Goal: Task Accomplishment & Management: Complete application form

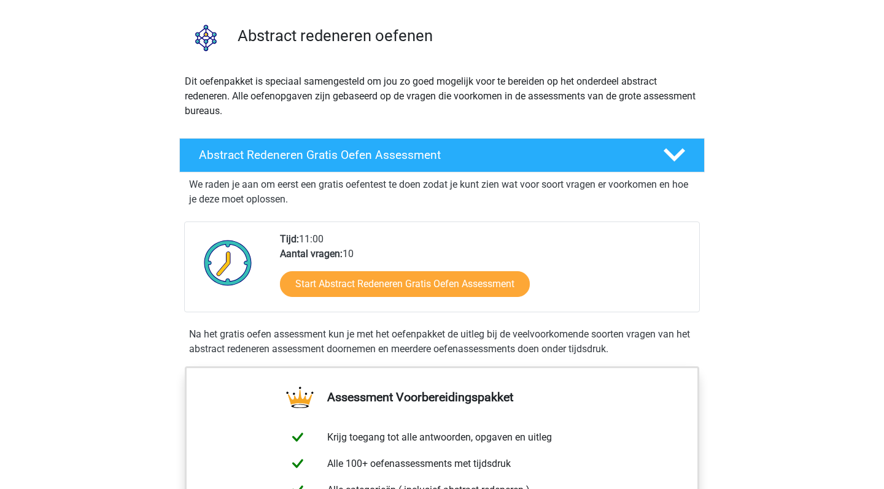
scroll to position [80, 0]
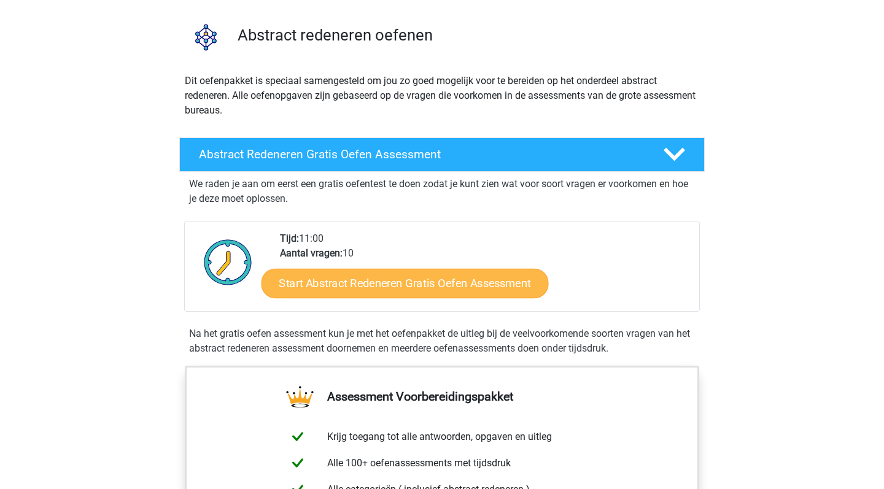
click at [414, 286] on link "Start Abstract Redeneren Gratis Oefen Assessment" at bounding box center [404, 282] width 287 height 29
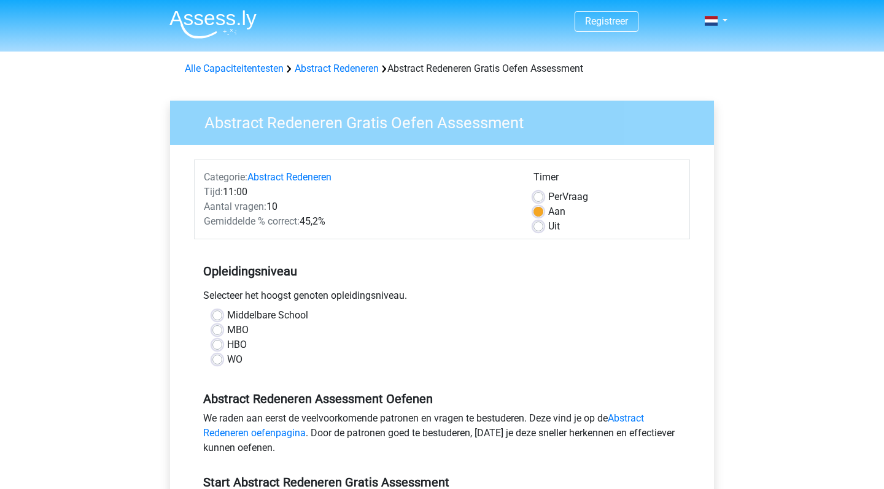
click at [227, 358] on label "WO" at bounding box center [234, 359] width 15 height 15
click at [218, 358] on input "WO" at bounding box center [217, 358] width 10 height 12
radio input "true"
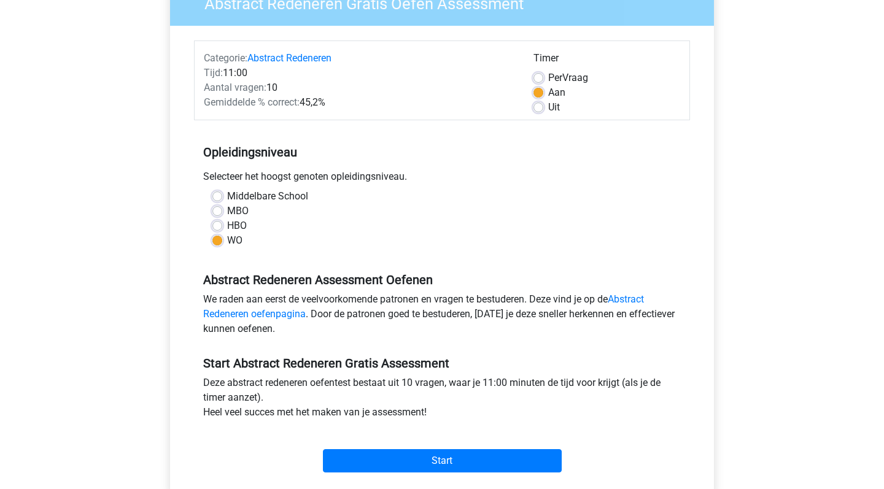
scroll to position [132, 0]
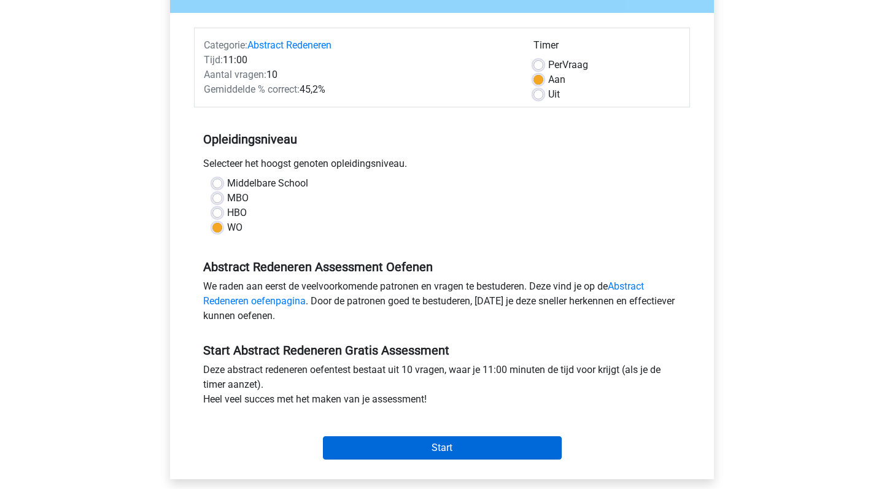
click at [447, 451] on input "Start" at bounding box center [442, 447] width 239 height 23
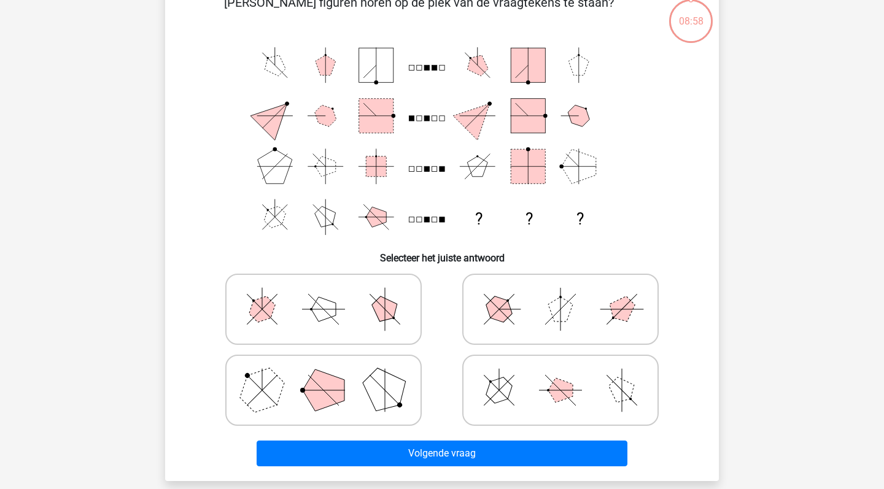
scroll to position [74, 0]
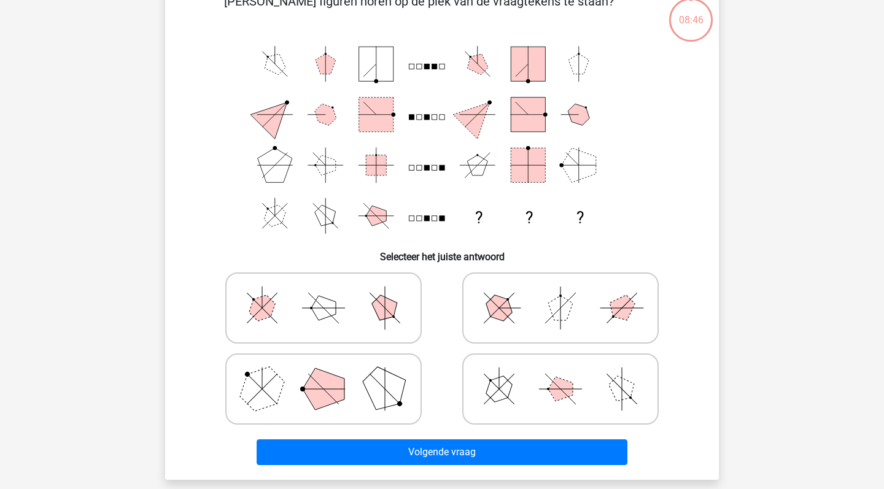
click at [314, 388] on polygon at bounding box center [324, 389] width 42 height 42
click at [323, 374] on input "radio" at bounding box center [327, 370] width 8 height 8
radio input "true"
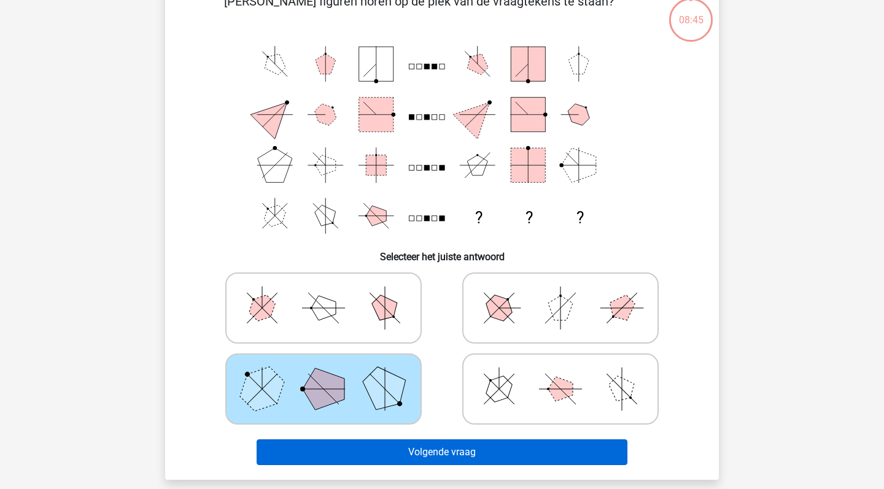
click at [369, 454] on button "Volgende vraag" at bounding box center [442, 452] width 371 height 26
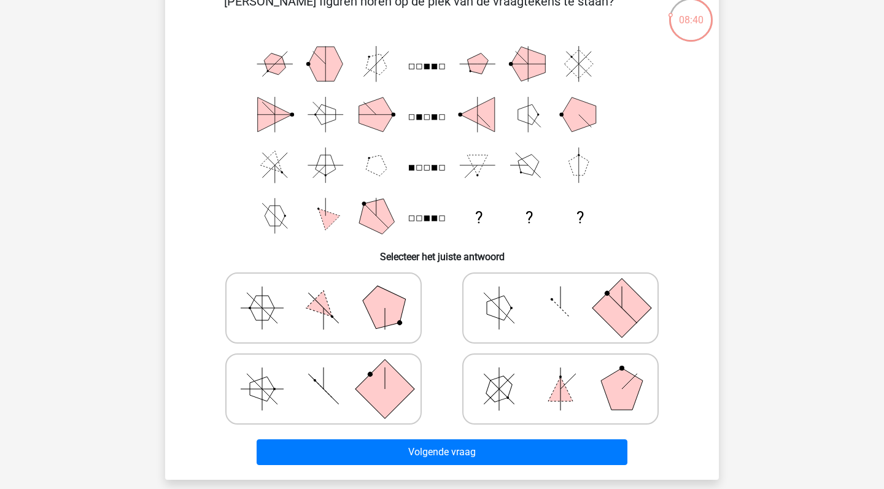
scroll to position [73, 0]
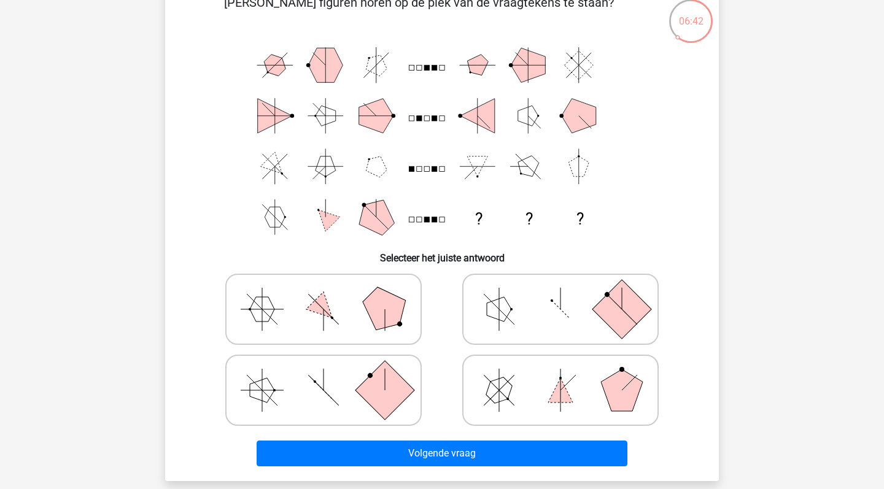
click at [554, 323] on icon at bounding box center [560, 309] width 184 height 61
click at [560, 294] on input "radio" at bounding box center [564, 290] width 8 height 8
radio input "true"
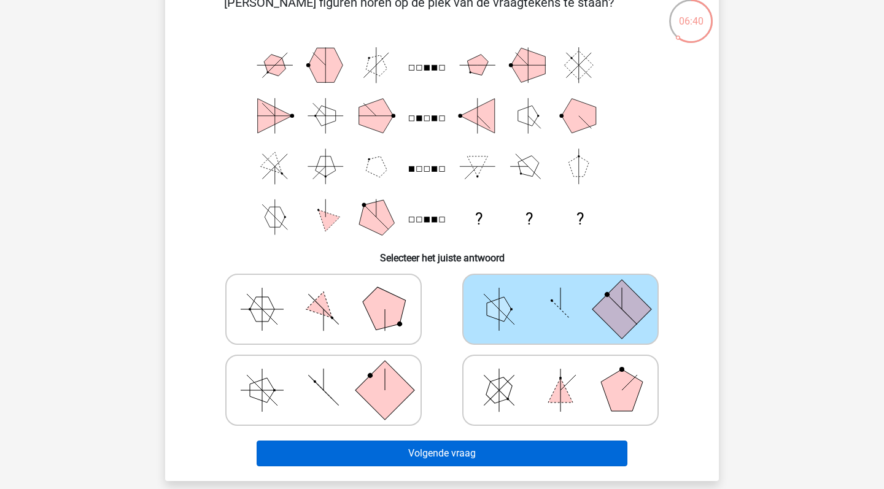
click at [455, 450] on button "Volgende vraag" at bounding box center [442, 454] width 371 height 26
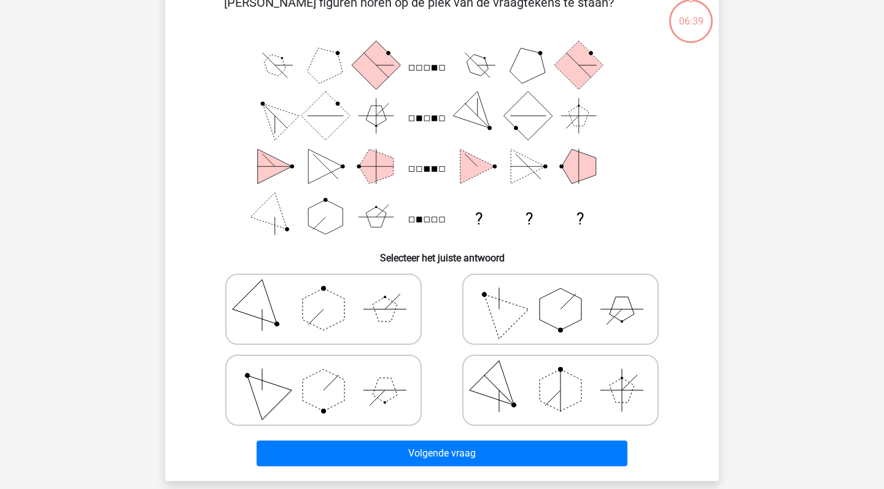
scroll to position [56, 0]
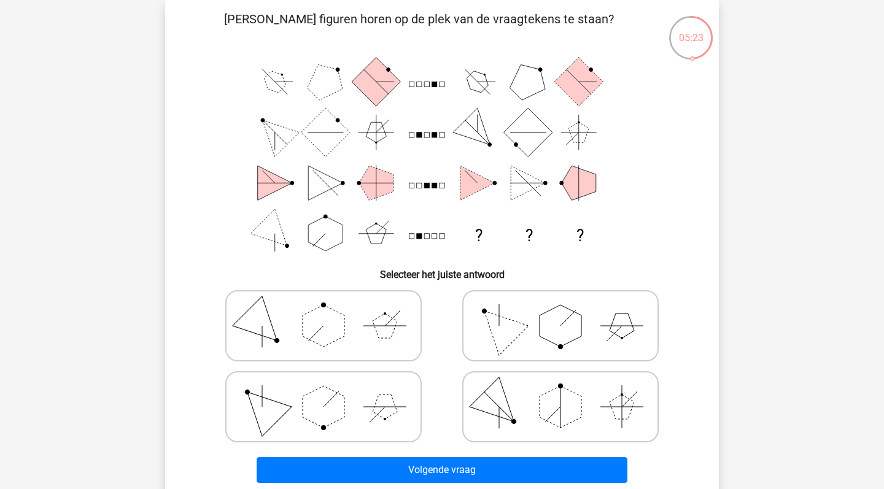
click at [603, 336] on icon at bounding box center [560, 325] width 184 height 61
click at [568, 311] on input "radio" at bounding box center [564, 307] width 8 height 8
radio input "true"
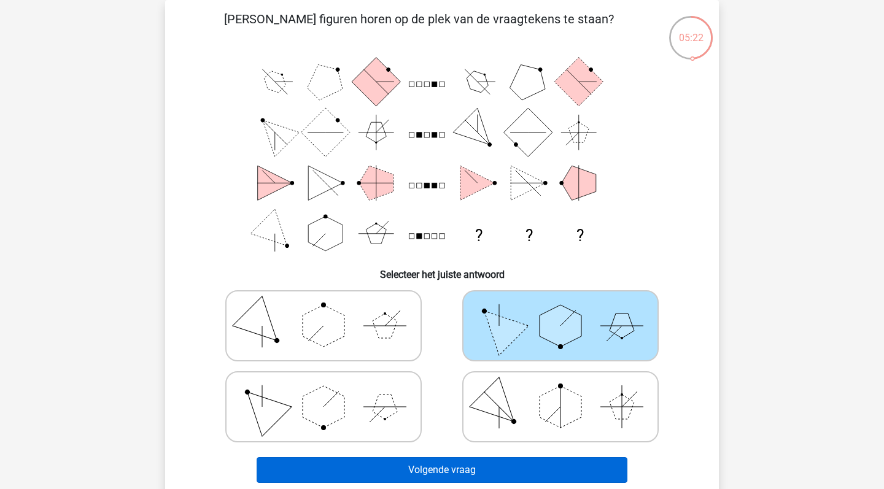
click at [465, 473] on button "Volgende vraag" at bounding box center [442, 470] width 371 height 26
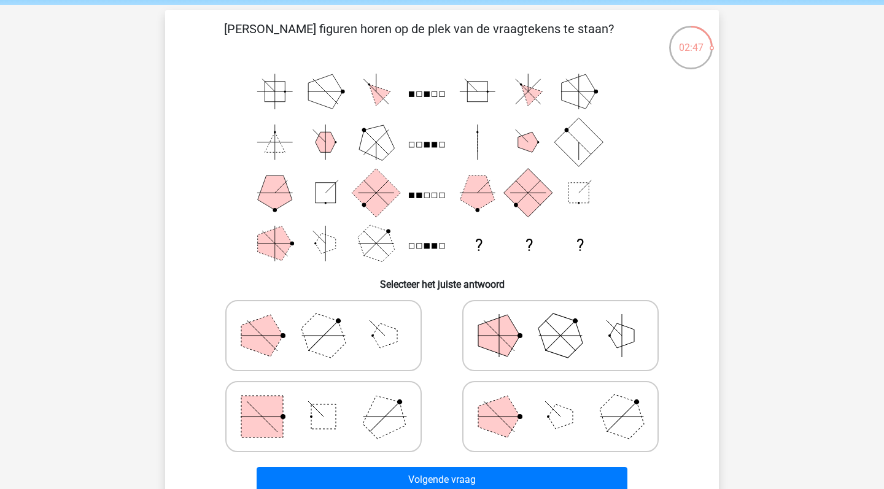
scroll to position [46, 0]
click at [351, 406] on icon at bounding box center [323, 417] width 184 height 61
click at [331, 402] on input "radio" at bounding box center [327, 398] width 8 height 8
radio input "true"
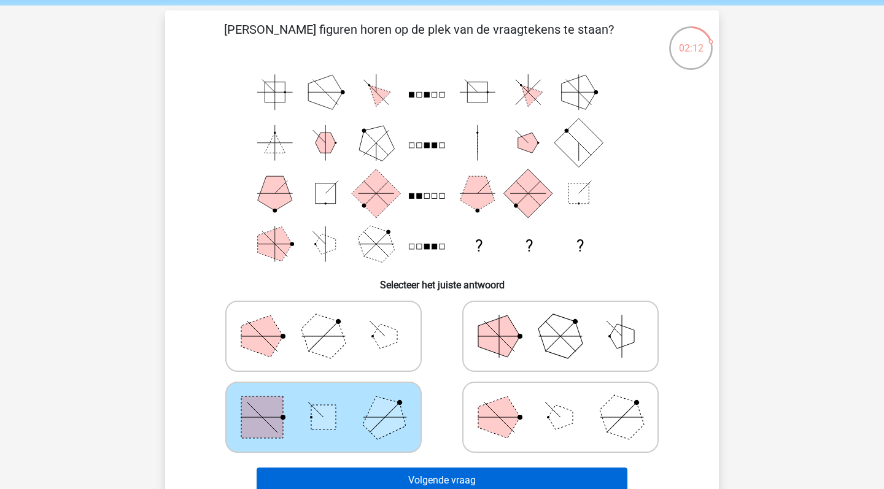
click at [395, 480] on button "Volgende vraag" at bounding box center [442, 481] width 371 height 26
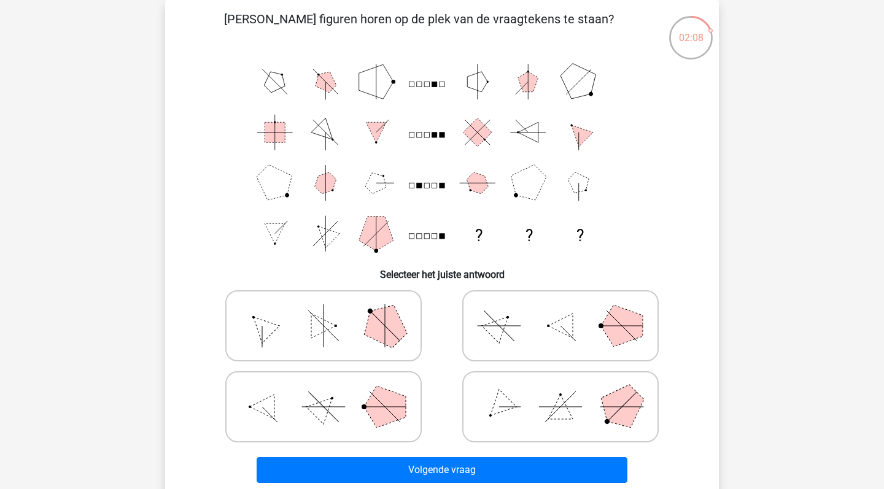
scroll to position [58, 0]
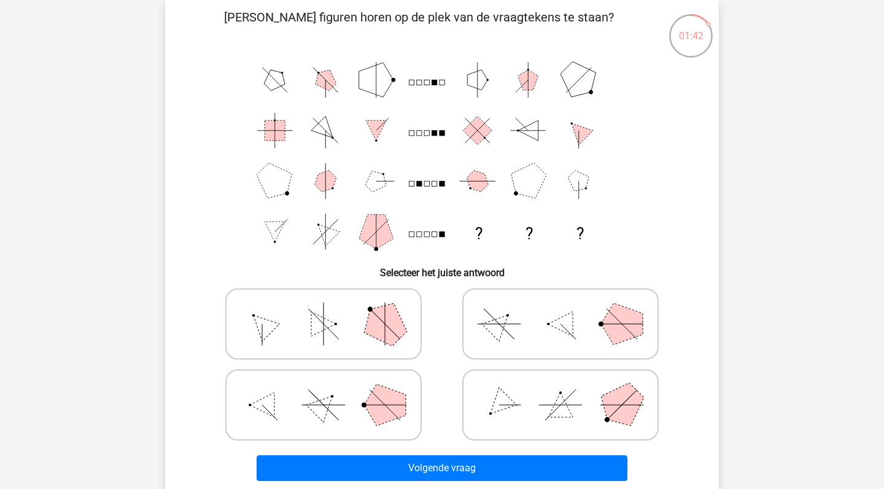
click at [290, 388] on icon at bounding box center [323, 404] width 184 height 61
click at [323, 388] on input "radio" at bounding box center [327, 386] width 8 height 8
radio input "true"
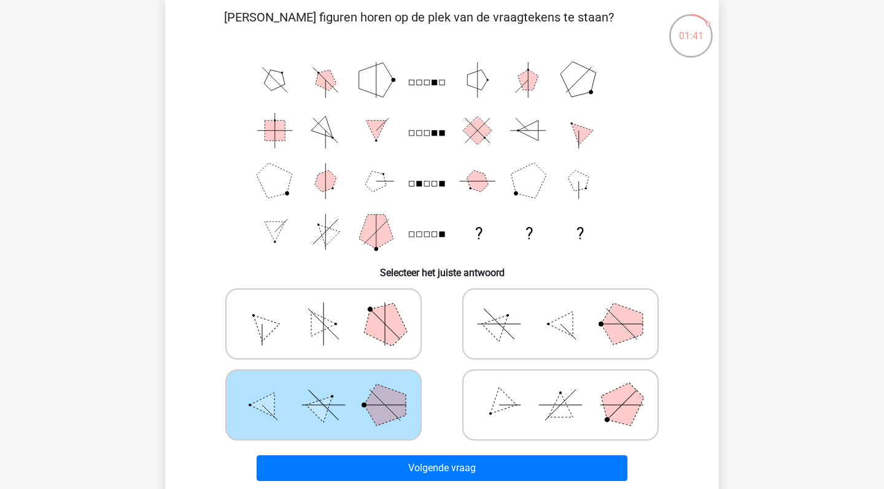
click at [346, 483] on div "Volgende vraag" at bounding box center [442, 470] width 474 height 31
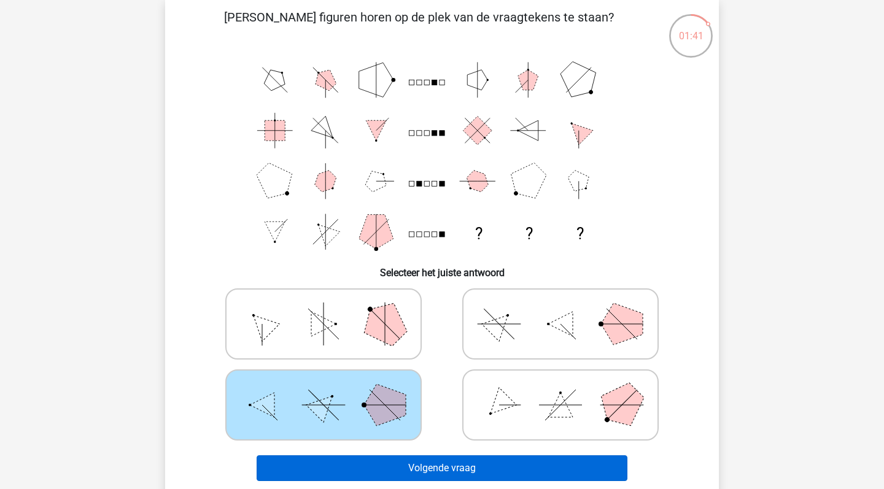
click at [350, 467] on button "Volgende vraag" at bounding box center [442, 468] width 371 height 26
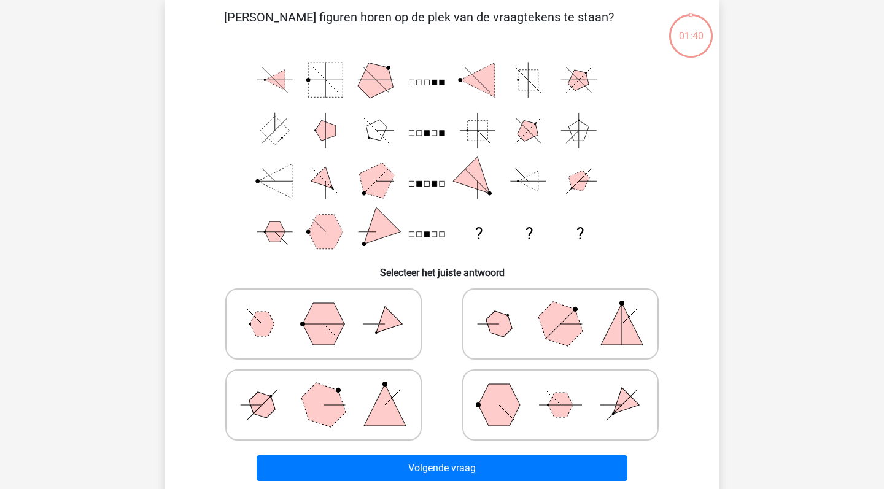
scroll to position [56, 0]
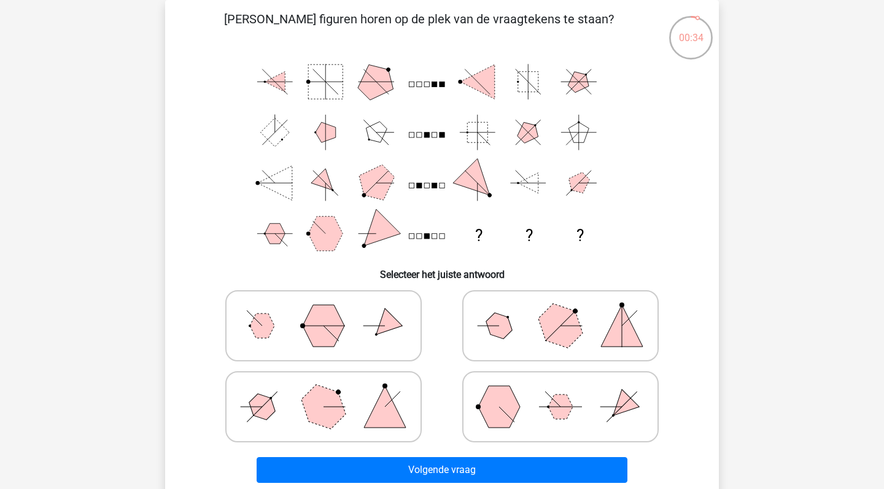
click at [287, 431] on icon at bounding box center [323, 406] width 184 height 61
click at [323, 392] on input "radio" at bounding box center [327, 388] width 8 height 8
radio input "true"
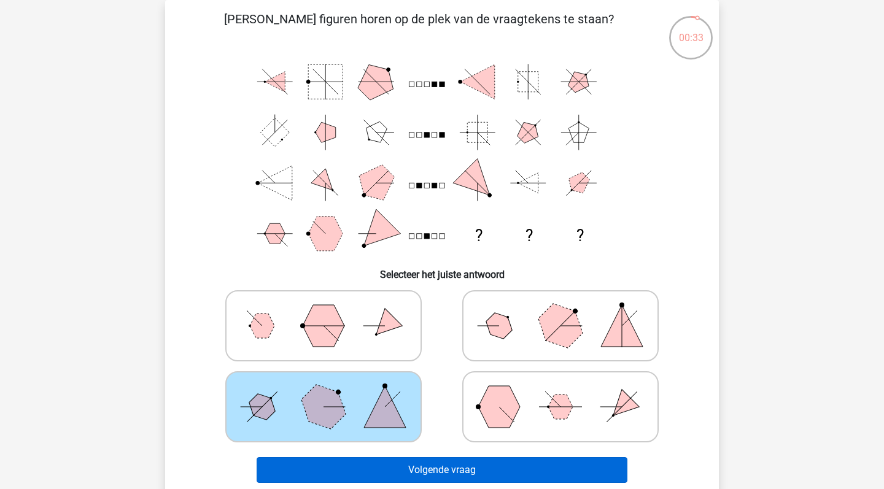
click at [341, 466] on button "Volgende vraag" at bounding box center [442, 470] width 371 height 26
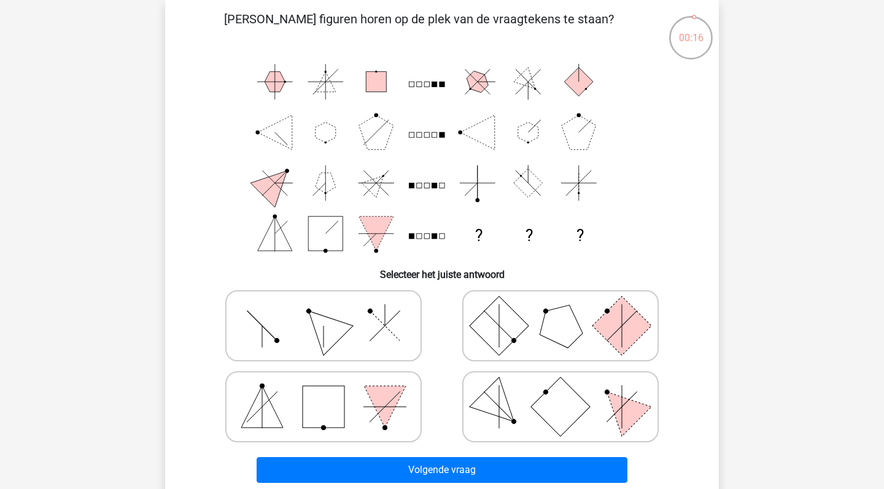
click at [517, 327] on rect at bounding box center [499, 325] width 59 height 59
click at [560, 311] on input "radio" at bounding box center [564, 307] width 8 height 8
radio input "true"
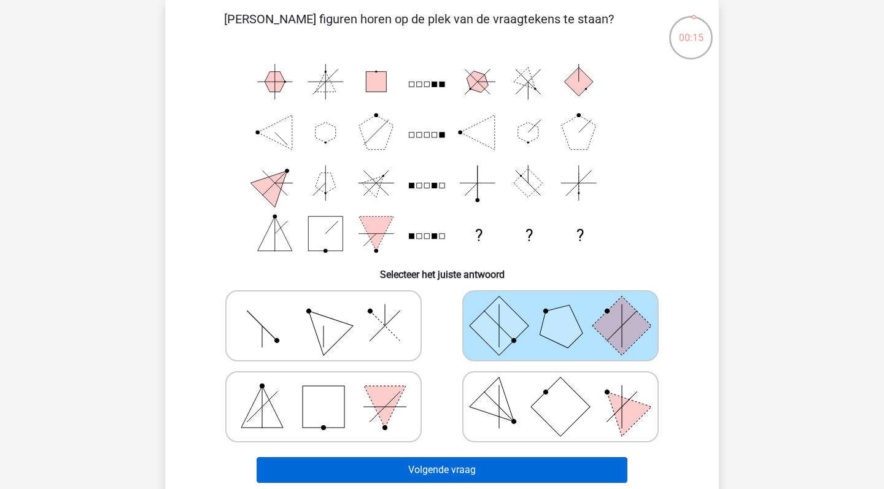
click at [455, 465] on button "Volgende vraag" at bounding box center [442, 470] width 371 height 26
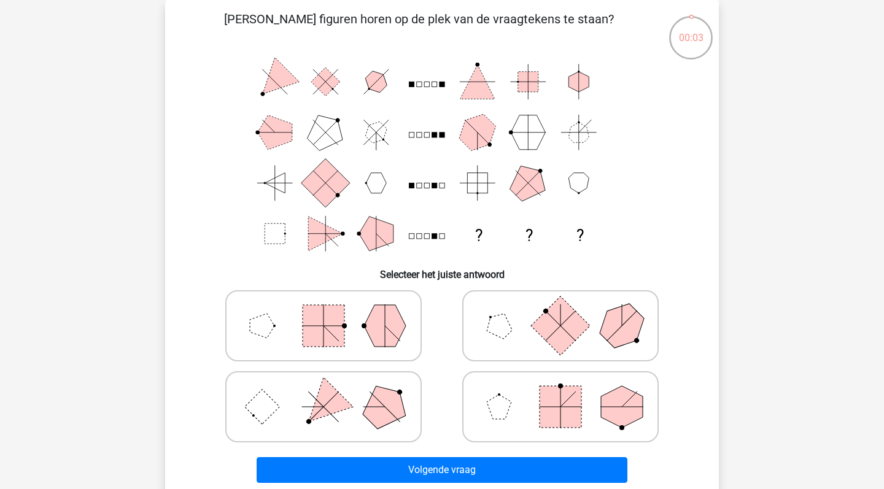
click at [320, 393] on polygon at bounding box center [323, 406] width 59 height 59
click at [323, 392] on input "radio" at bounding box center [327, 388] width 8 height 8
radio input "true"
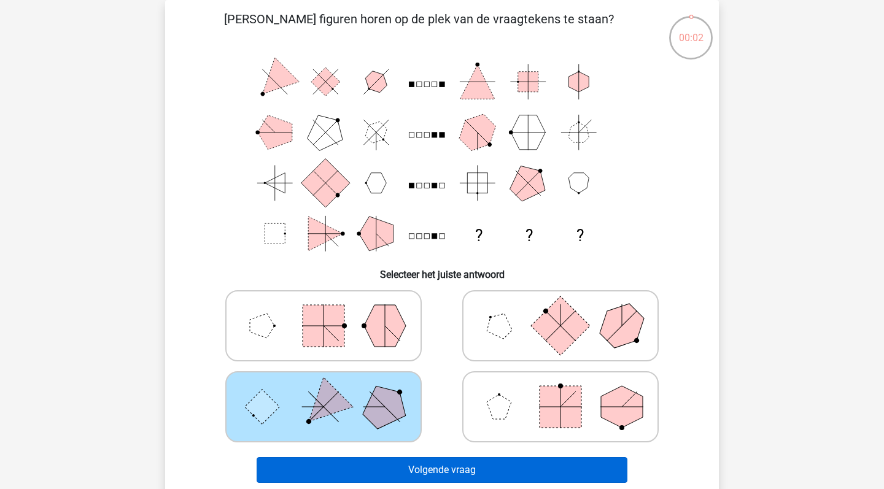
click at [329, 472] on button "Volgende vraag" at bounding box center [442, 470] width 371 height 26
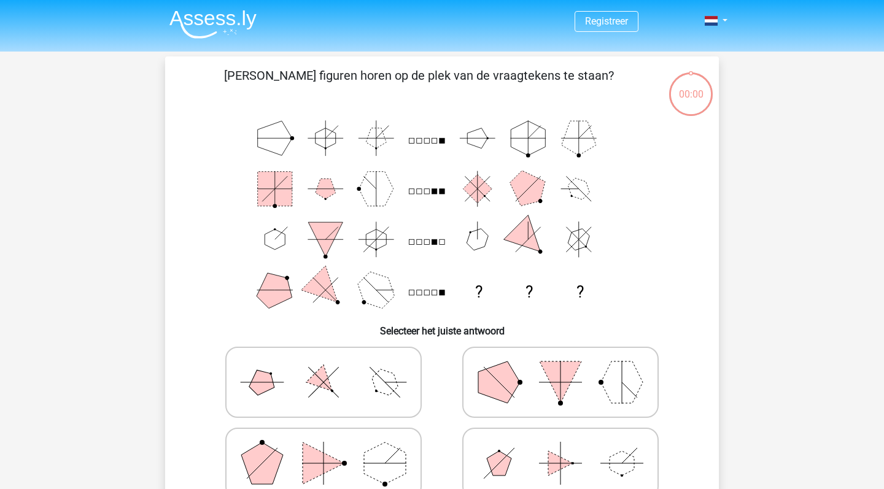
scroll to position [56, 0]
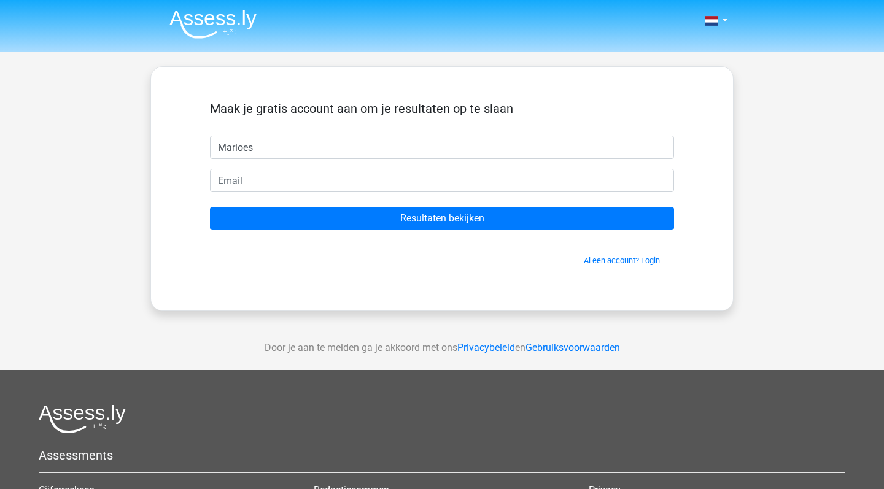
type input "Marloes"
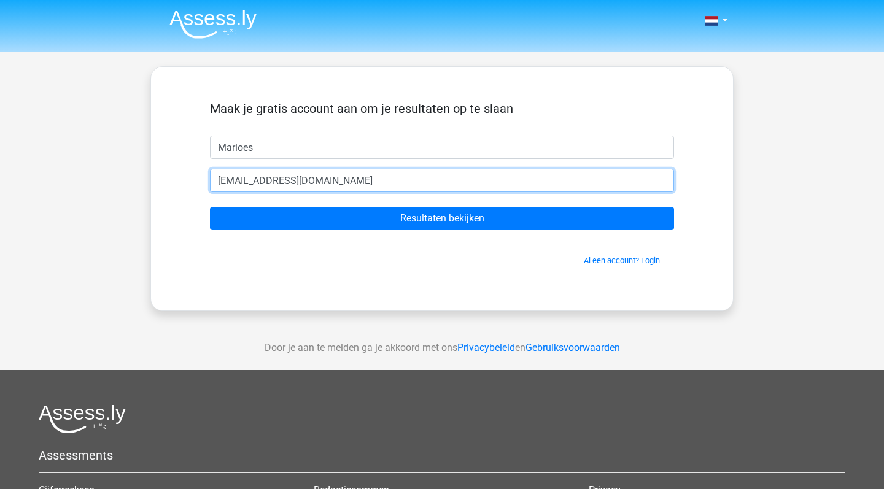
type input "[EMAIL_ADDRESS][DOMAIN_NAME]"
click at [442, 218] on input "Resultaten bekijken" at bounding box center [442, 218] width 464 height 23
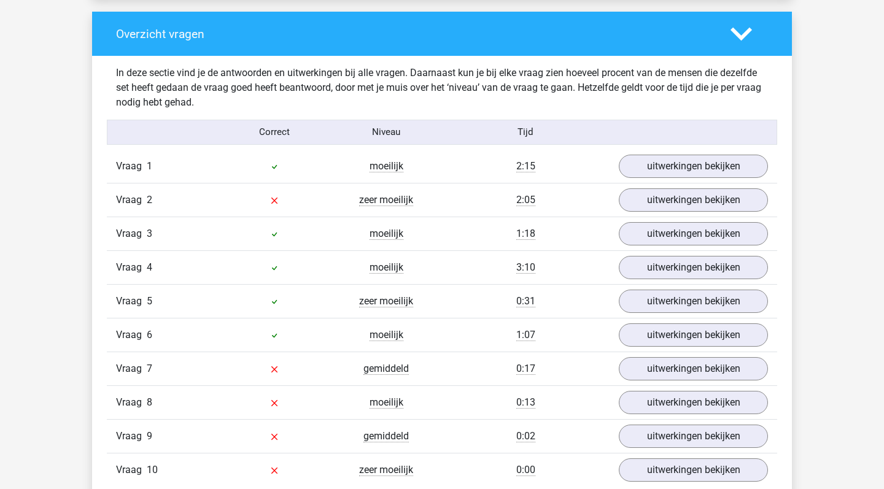
scroll to position [965, 0]
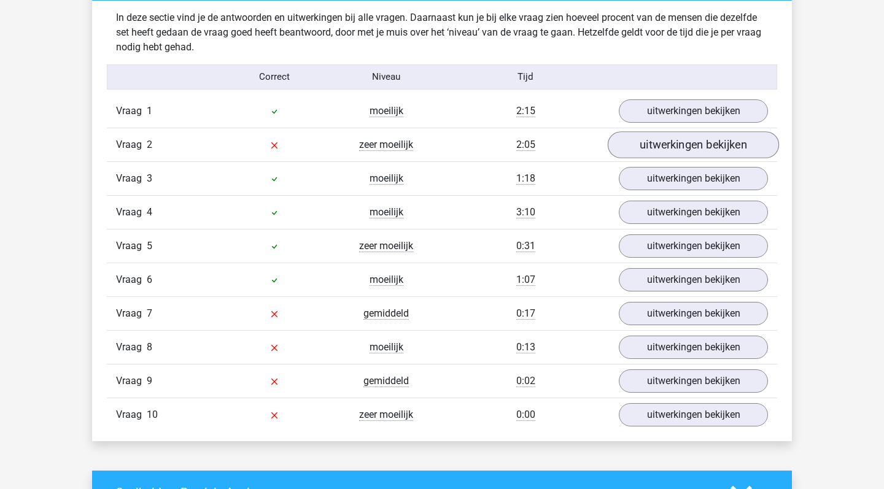
click at [644, 141] on link "uitwerkingen bekijken" at bounding box center [693, 144] width 171 height 27
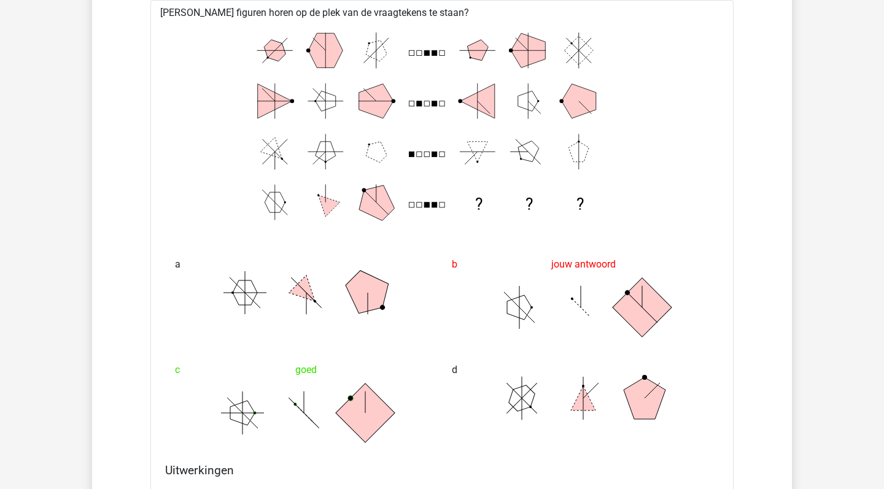
scroll to position [1139, 0]
